Goal: Information Seeking & Learning: Get advice/opinions

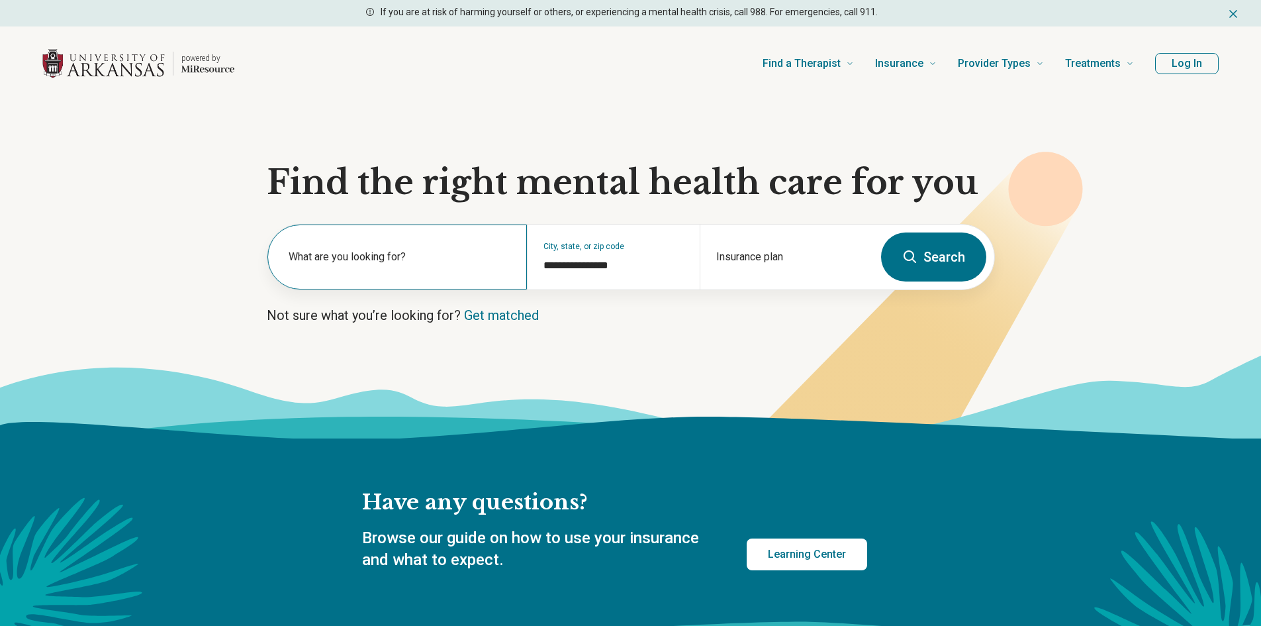
type input "**********"
click at [312, 254] on label "What are you looking for?" at bounding box center [400, 257] width 222 height 16
click at [381, 245] on div "What are you looking for?" at bounding box center [397, 256] width 260 height 65
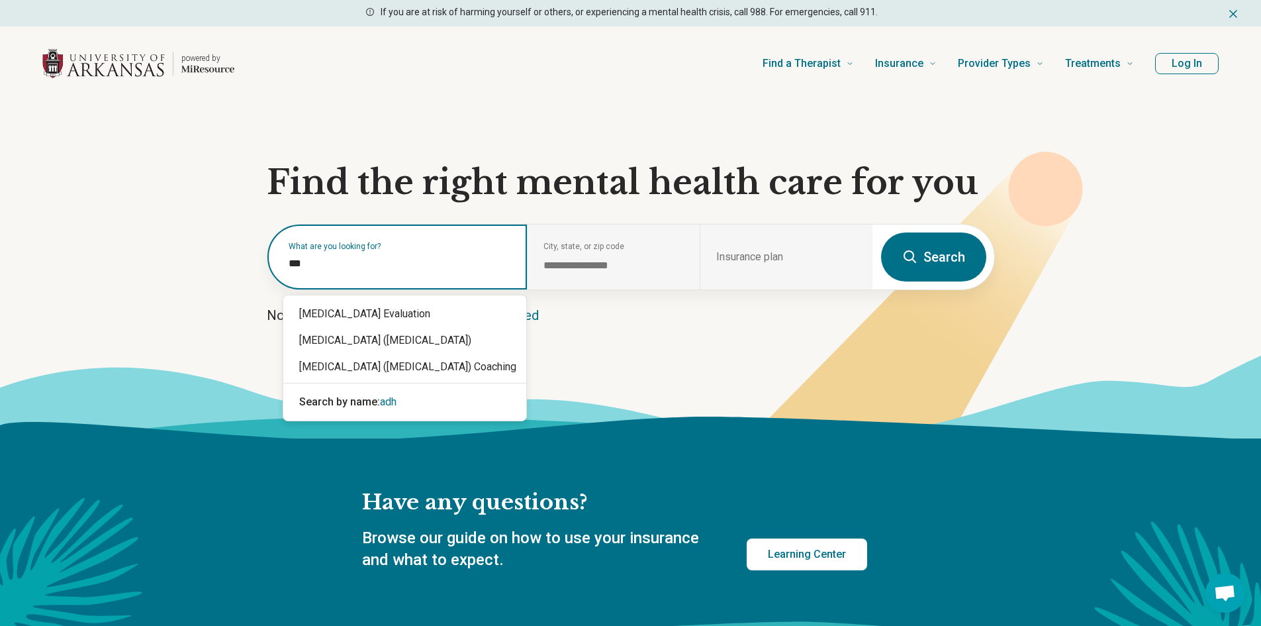
type input "****"
click at [347, 351] on div "[MEDICAL_DATA] ([MEDICAL_DATA])" at bounding box center [404, 340] width 243 height 26
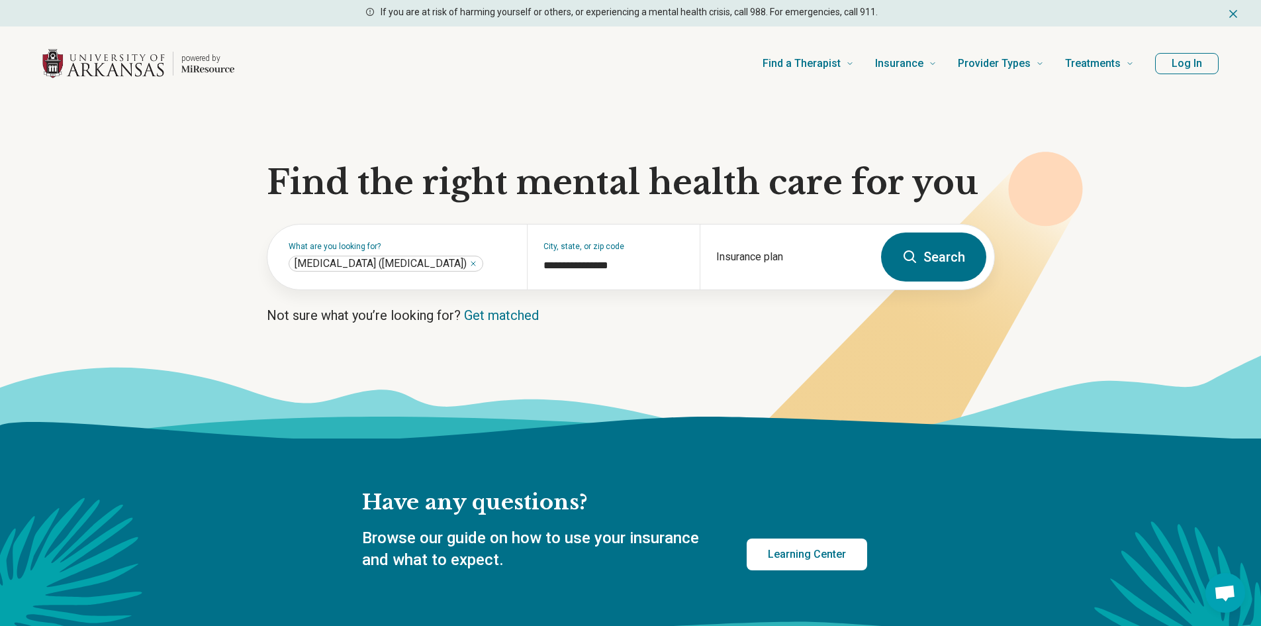
click at [932, 252] on button "Search" at bounding box center [933, 256] width 105 height 49
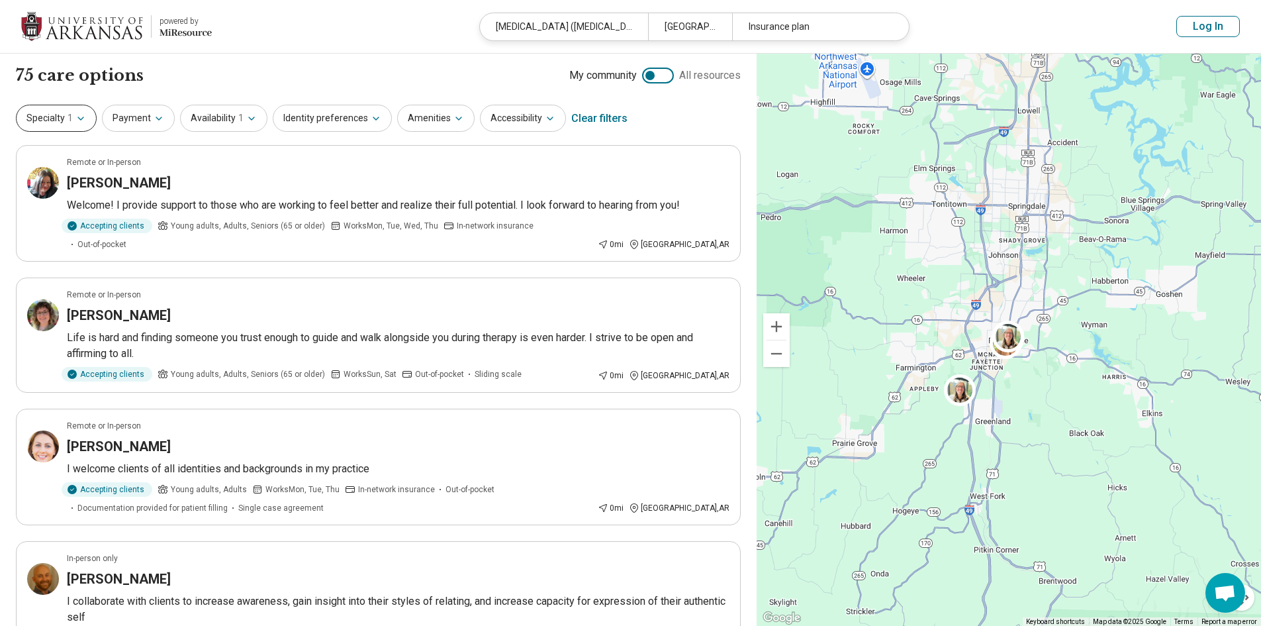
click at [81, 126] on button "Specialty 1" at bounding box center [56, 118] width 81 height 27
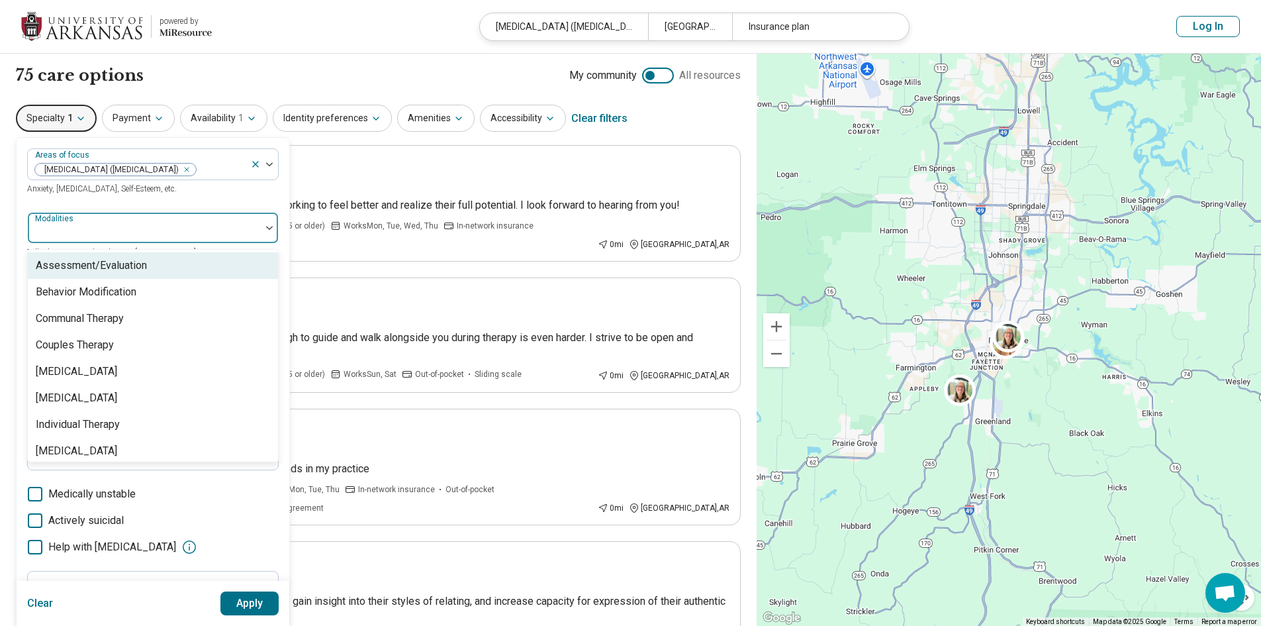
click at [77, 231] on div "Modalities" at bounding box center [153, 228] width 252 height 32
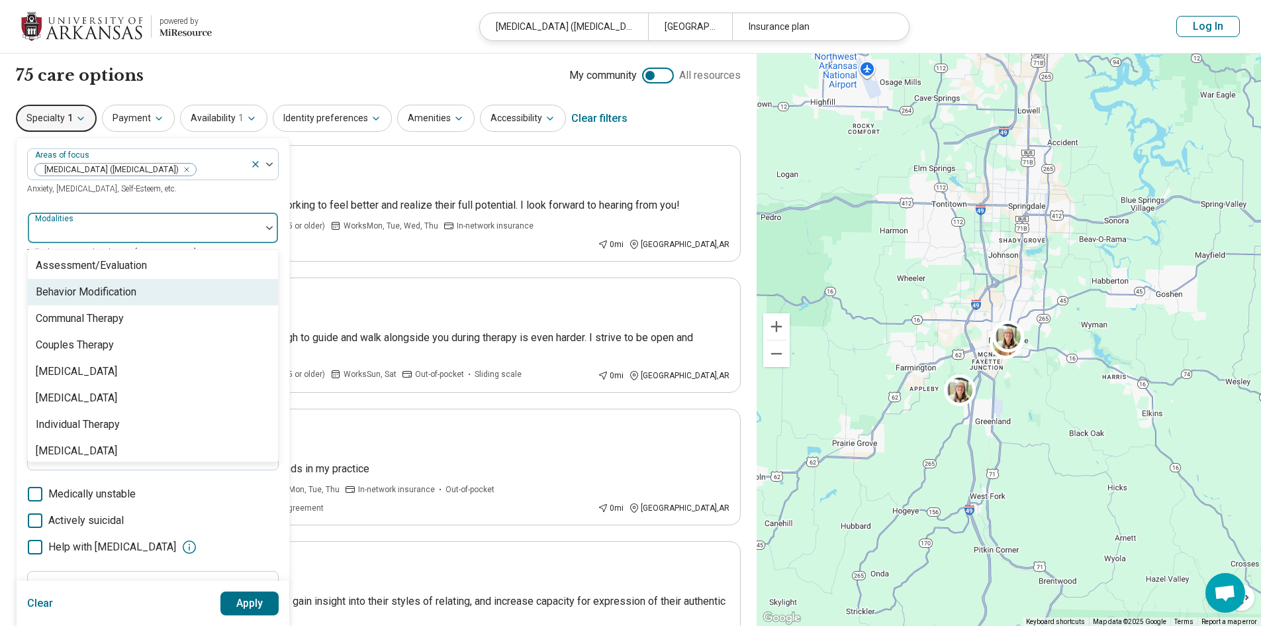
scroll to position [5, 0]
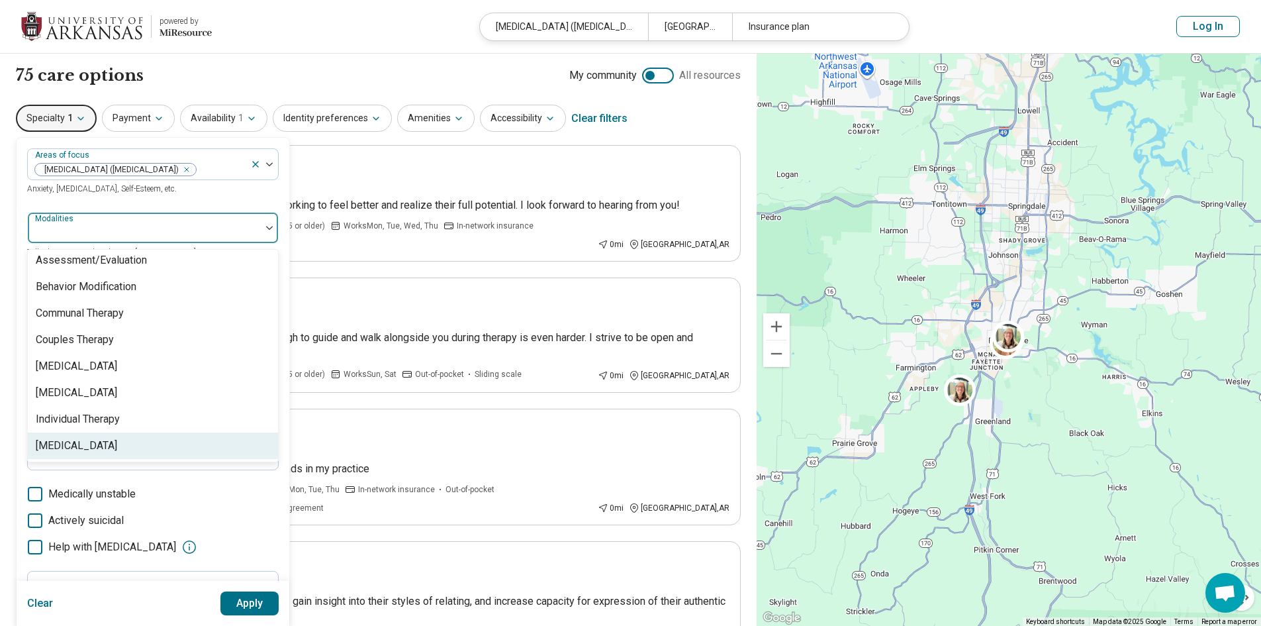
click at [85, 442] on div "[MEDICAL_DATA]" at bounding box center [76, 446] width 81 height 16
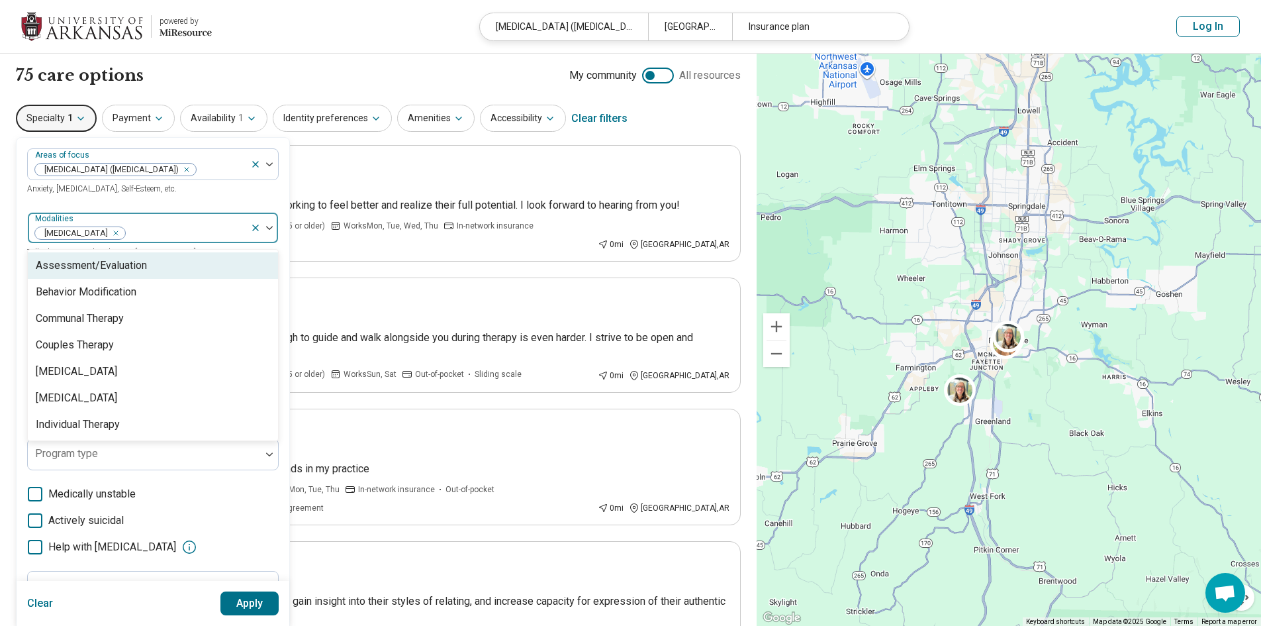
scroll to position [0, 0]
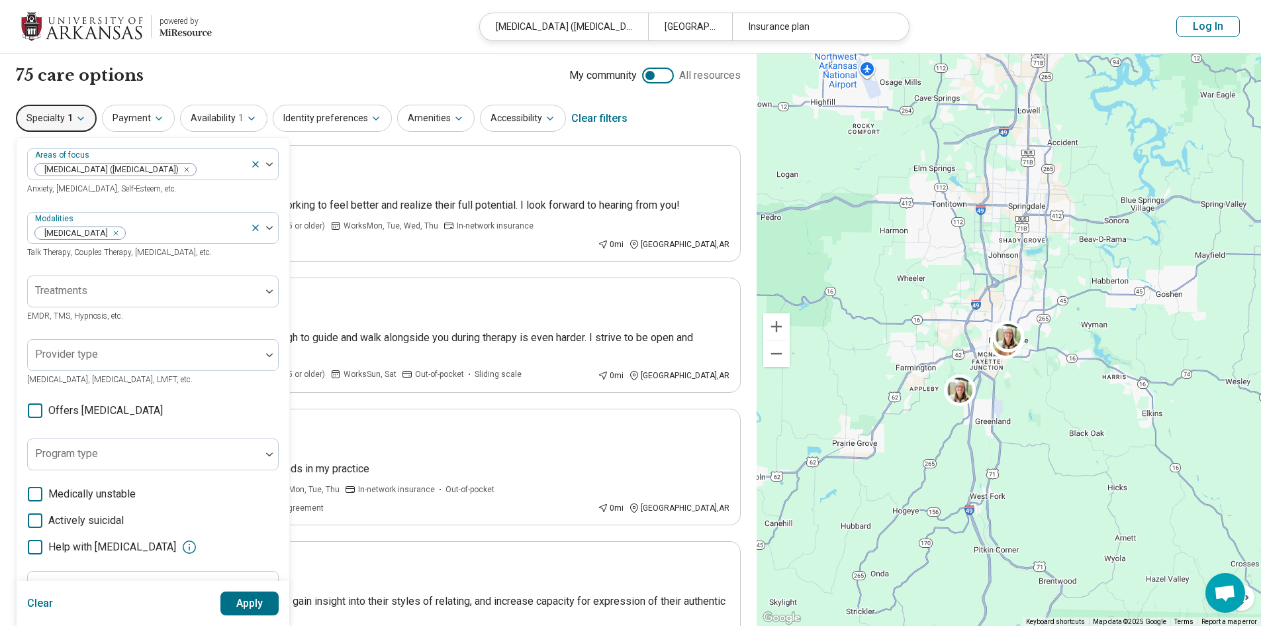
click at [262, 610] on button "Apply" at bounding box center [249, 603] width 59 height 24
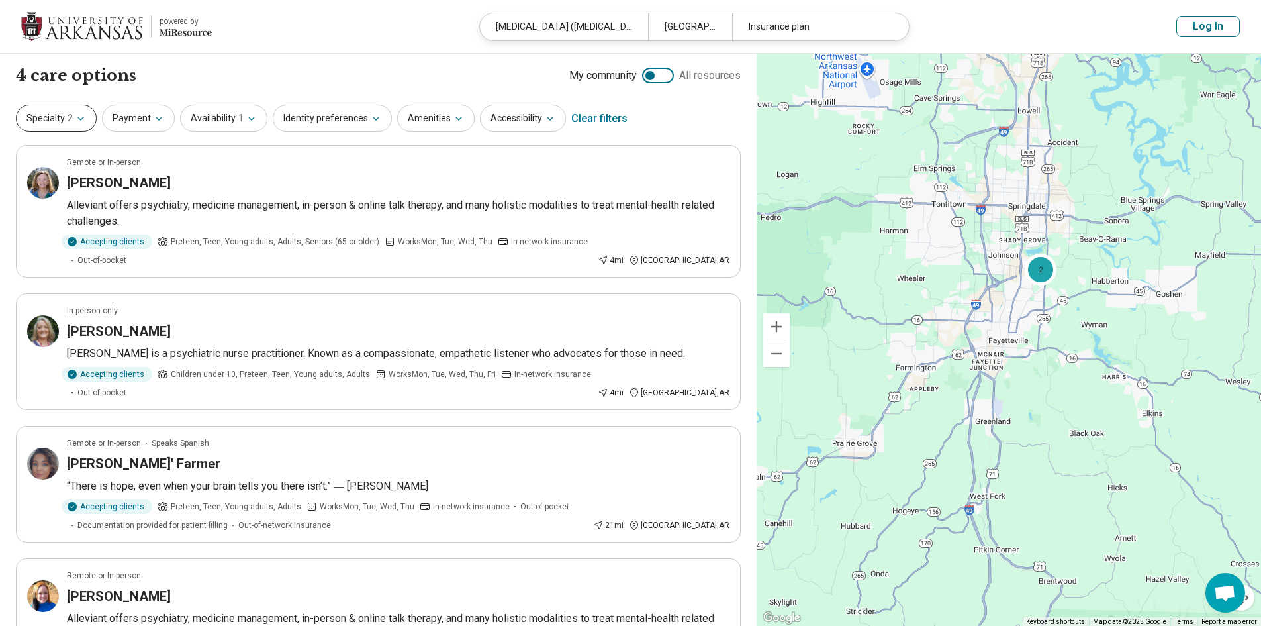
click at [80, 115] on icon "button" at bounding box center [80, 118] width 11 height 11
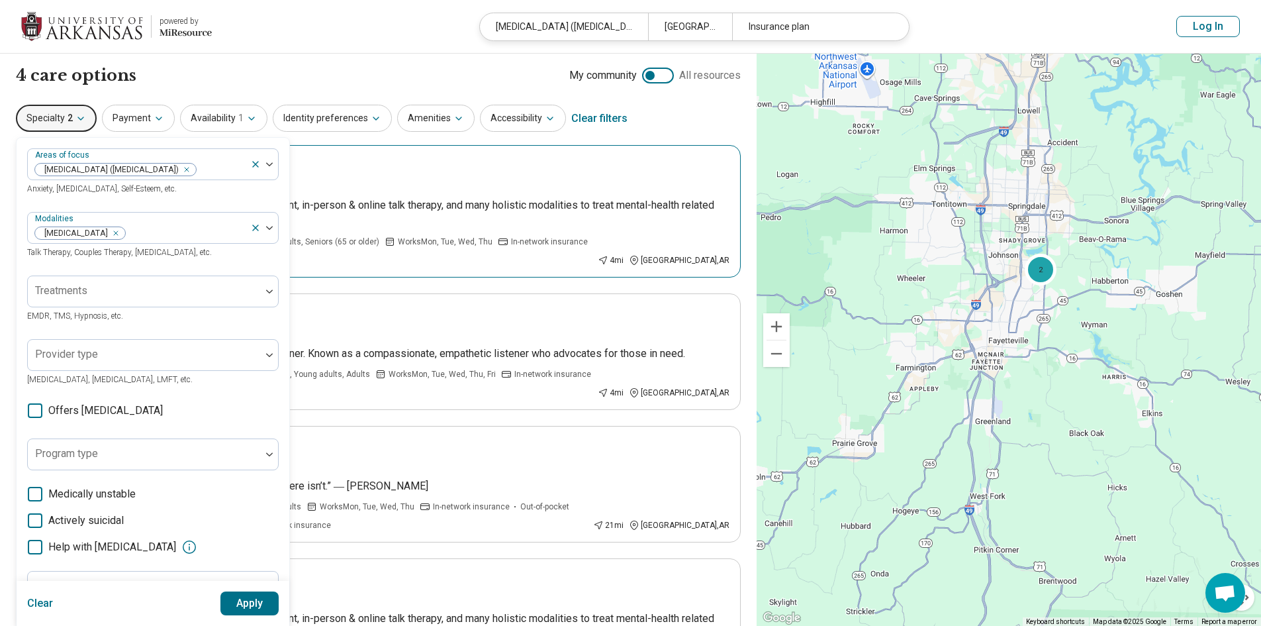
click at [426, 173] on div "[PERSON_NAME]" at bounding box center [398, 182] width 663 height 19
